Goal: Find specific page/section: Find specific page/section

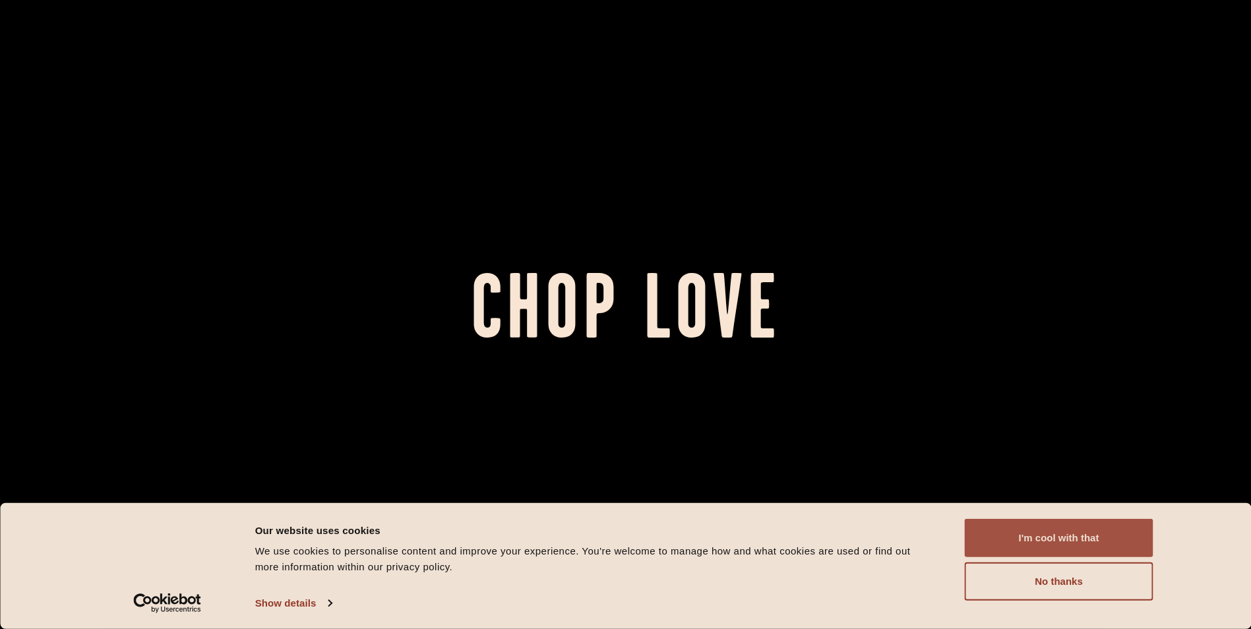
click at [1052, 529] on button "I'm cool with that" at bounding box center [1059, 538] width 189 height 38
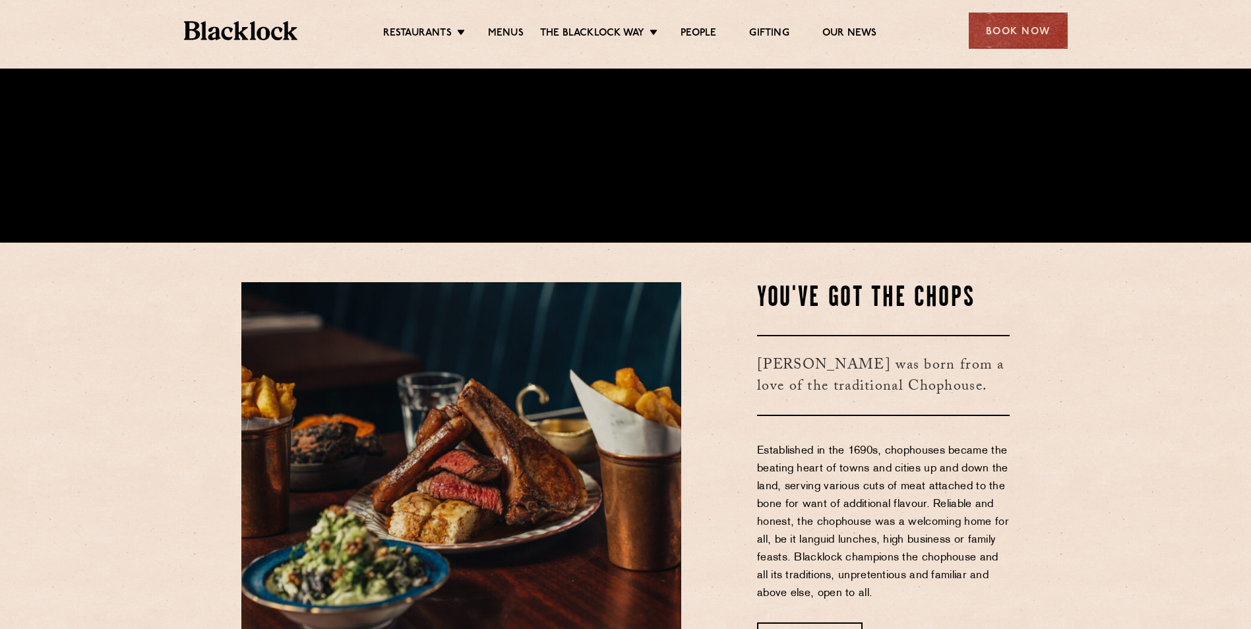
scroll to position [396, 0]
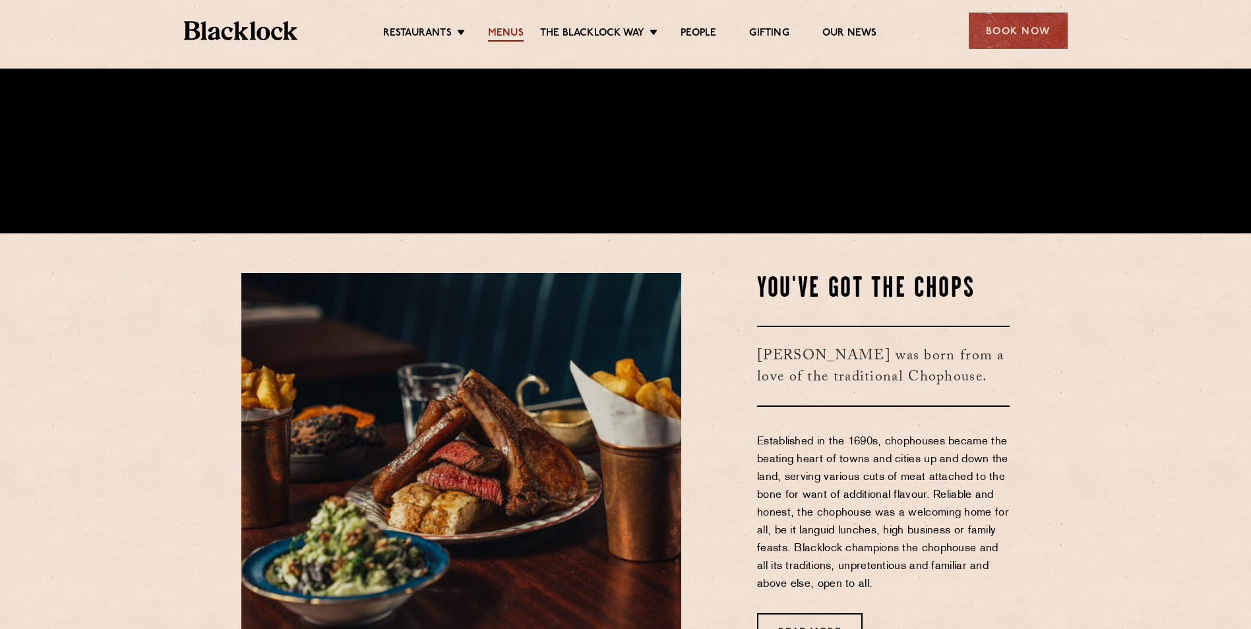
click at [503, 30] on link "Menus" at bounding box center [506, 34] width 36 height 15
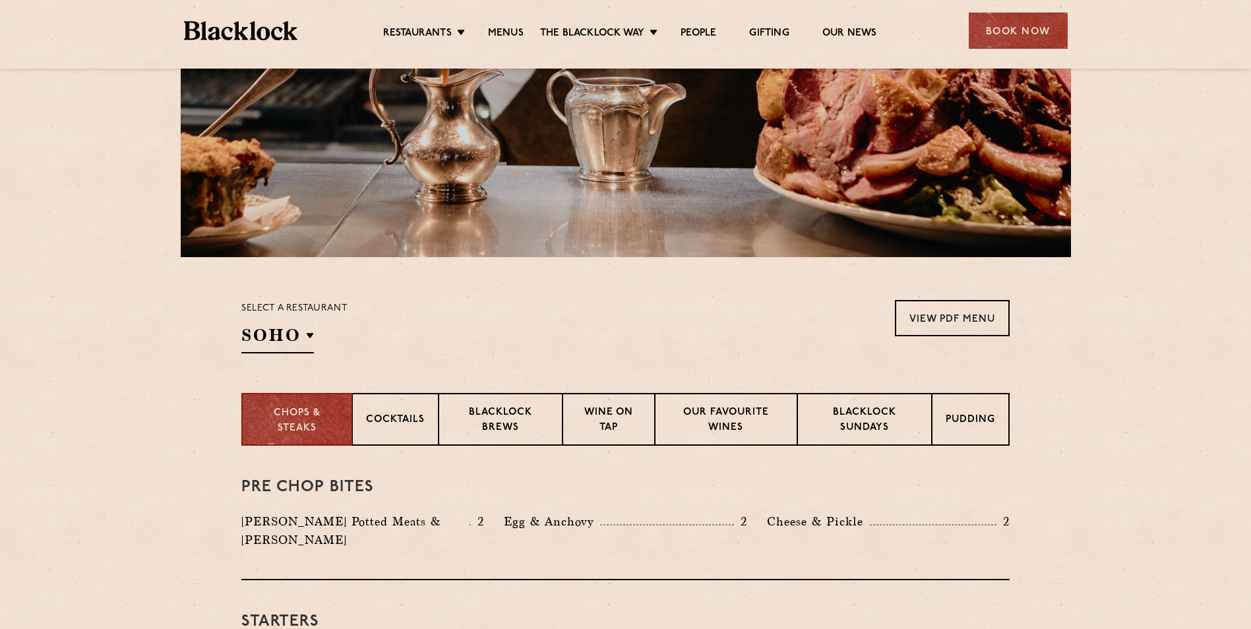
scroll to position [330, 0]
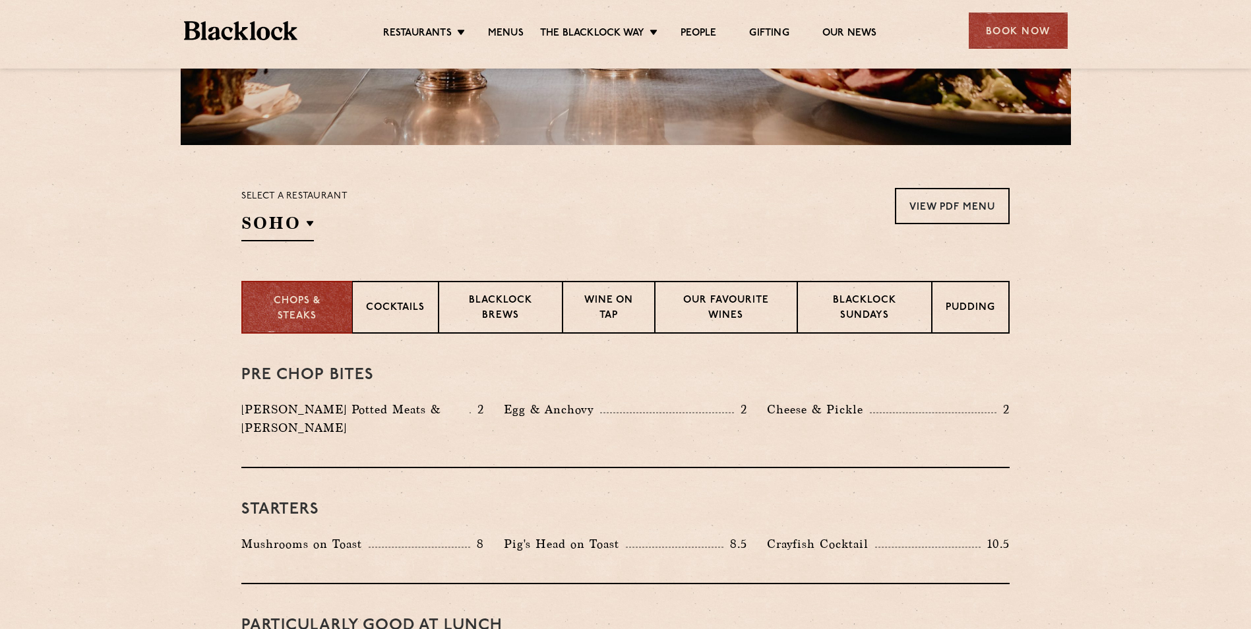
click at [250, 207] on div "Select a restaurant [GEOGRAPHIC_DATA] [GEOGRAPHIC_DATA] [GEOGRAPHIC_DATA] [GEOG…" at bounding box center [294, 214] width 106 height 53
click at [980, 216] on link "View PDF Menu" at bounding box center [952, 206] width 115 height 36
